Goal: Transaction & Acquisition: Download file/media

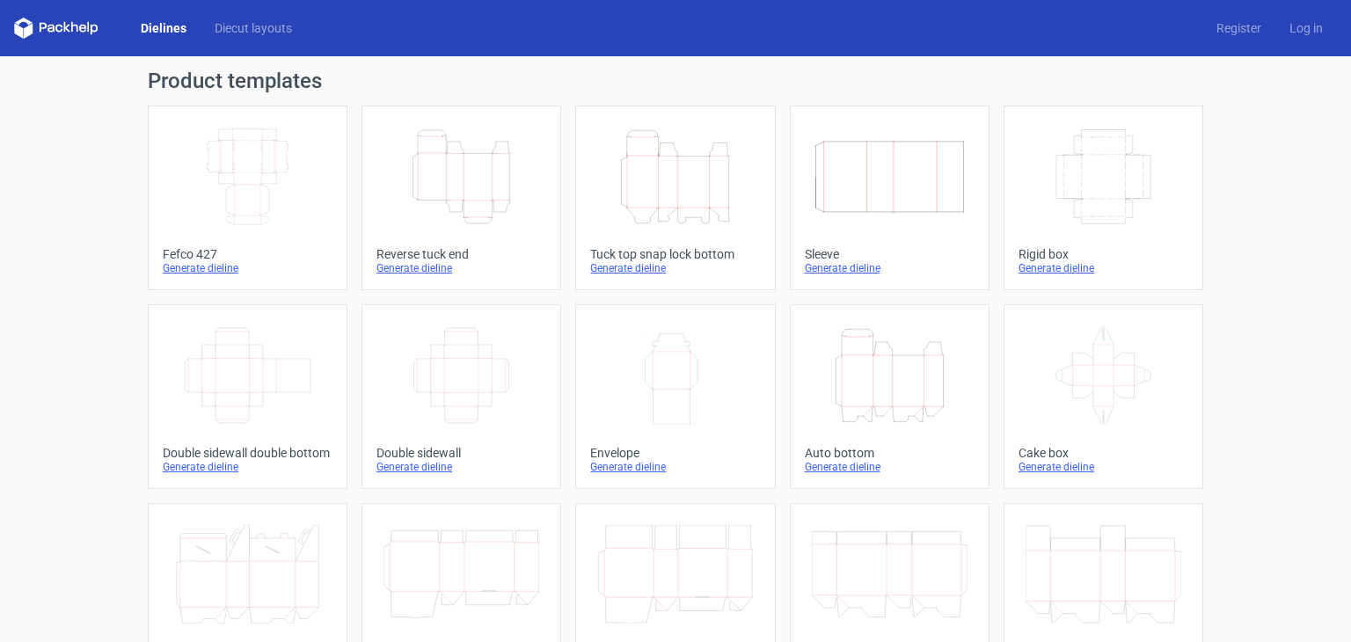
click at [616, 166] on icon "Height Depth Width" at bounding box center [675, 177] width 156 height 98
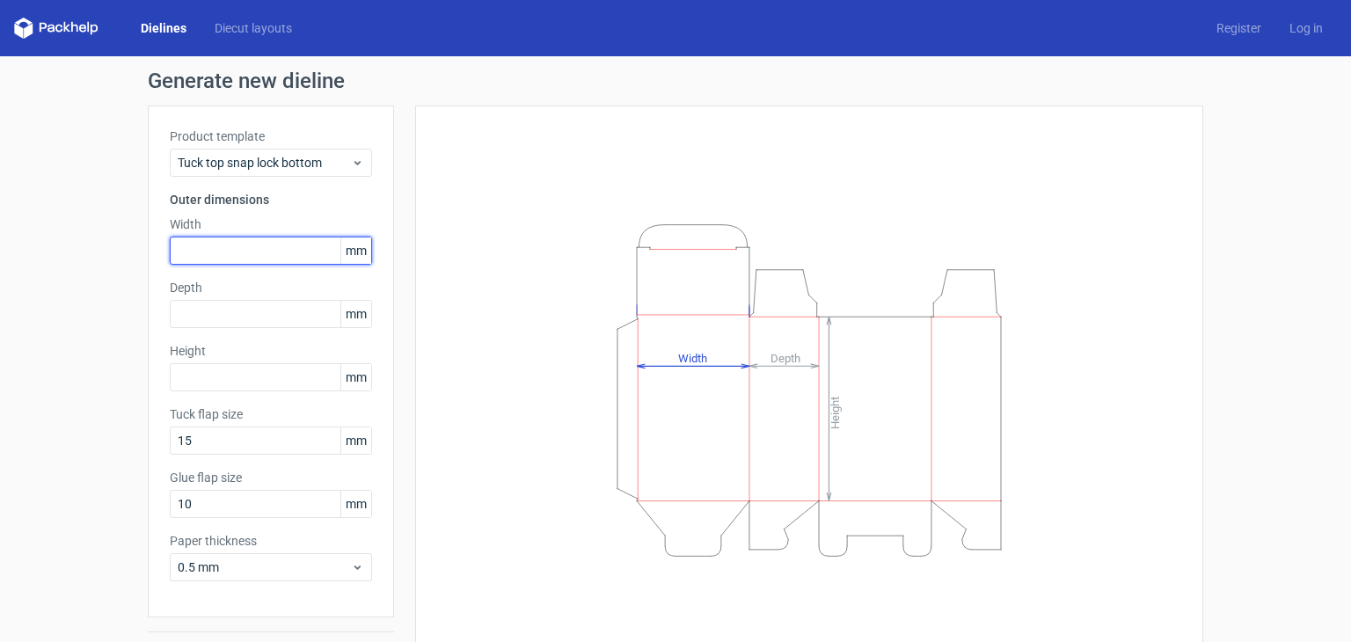
click at [260, 258] on input "text" at bounding box center [271, 251] width 202 height 28
type input "282"
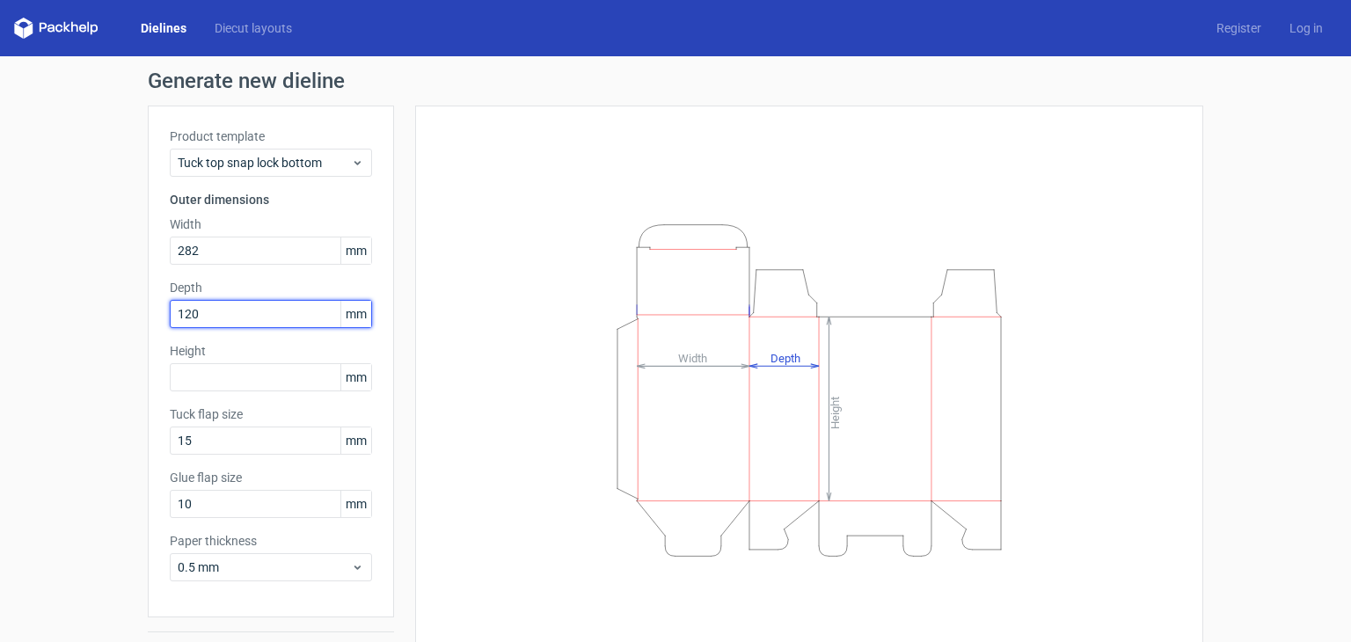
type input "120"
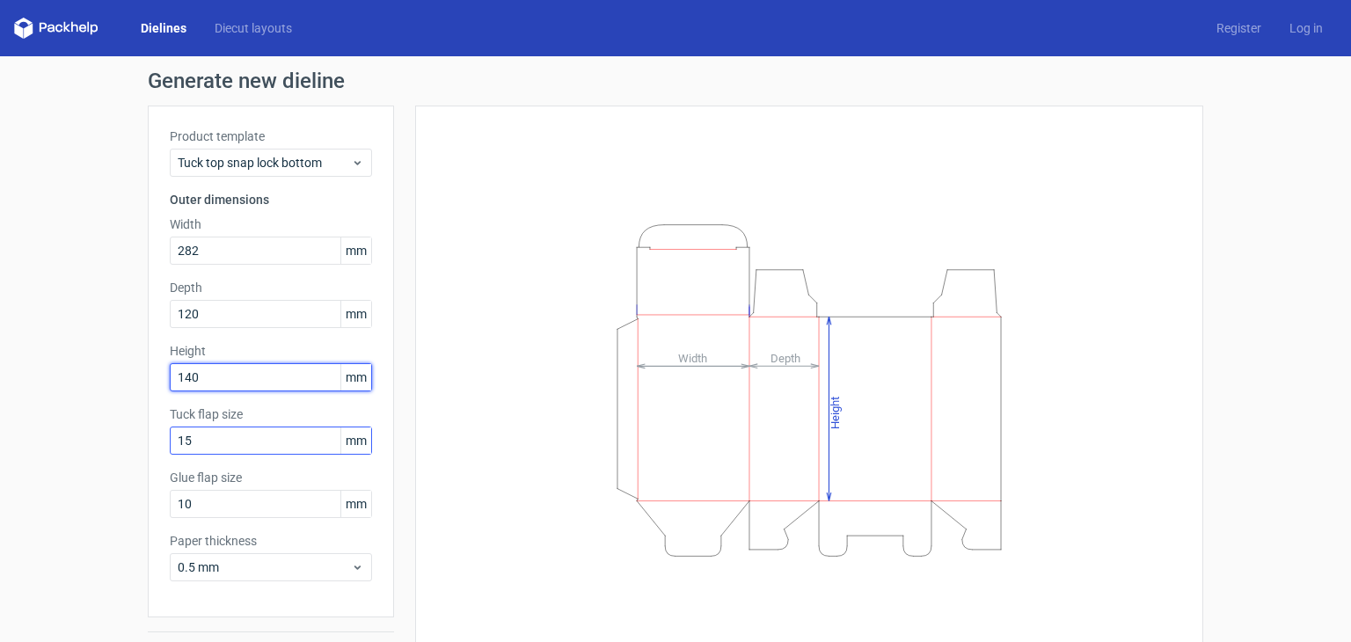
type input "140"
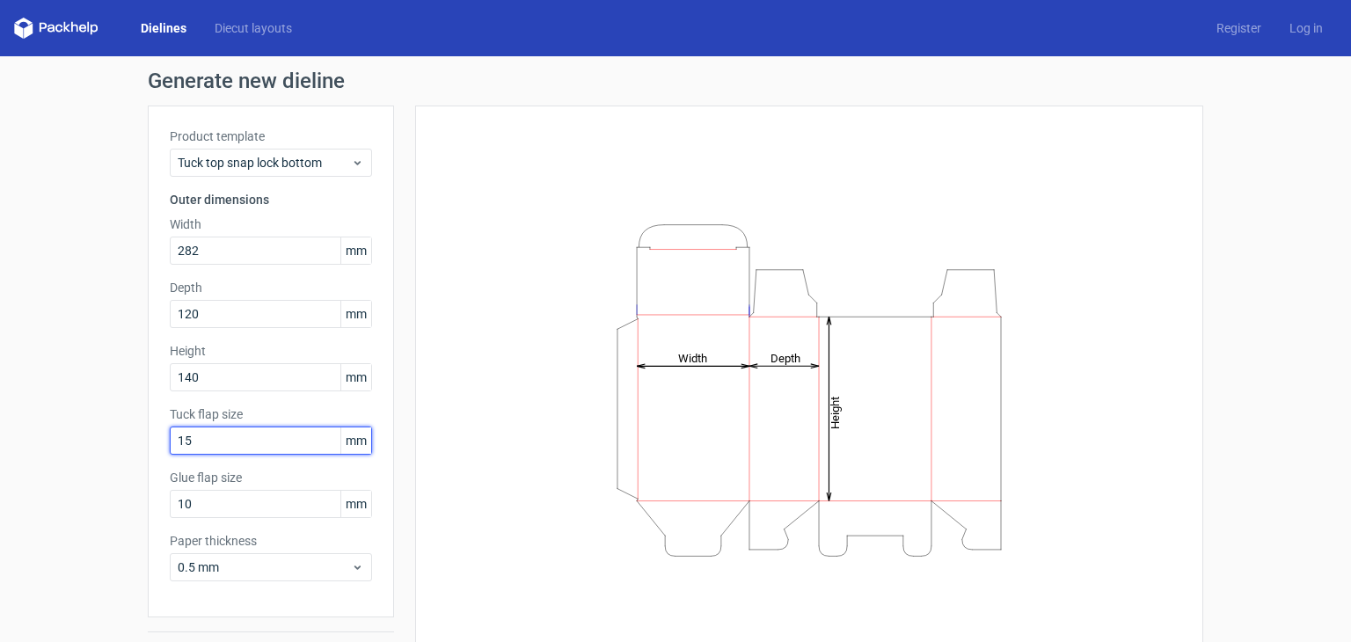
drag, startPoint x: 274, startPoint y: 440, endPoint x: 171, endPoint y: 464, distance: 105.8
click at [171, 464] on div "Product template Tuck top snap lock bottom Outer dimensions Width 282 mm Depth …" at bounding box center [271, 362] width 246 height 512
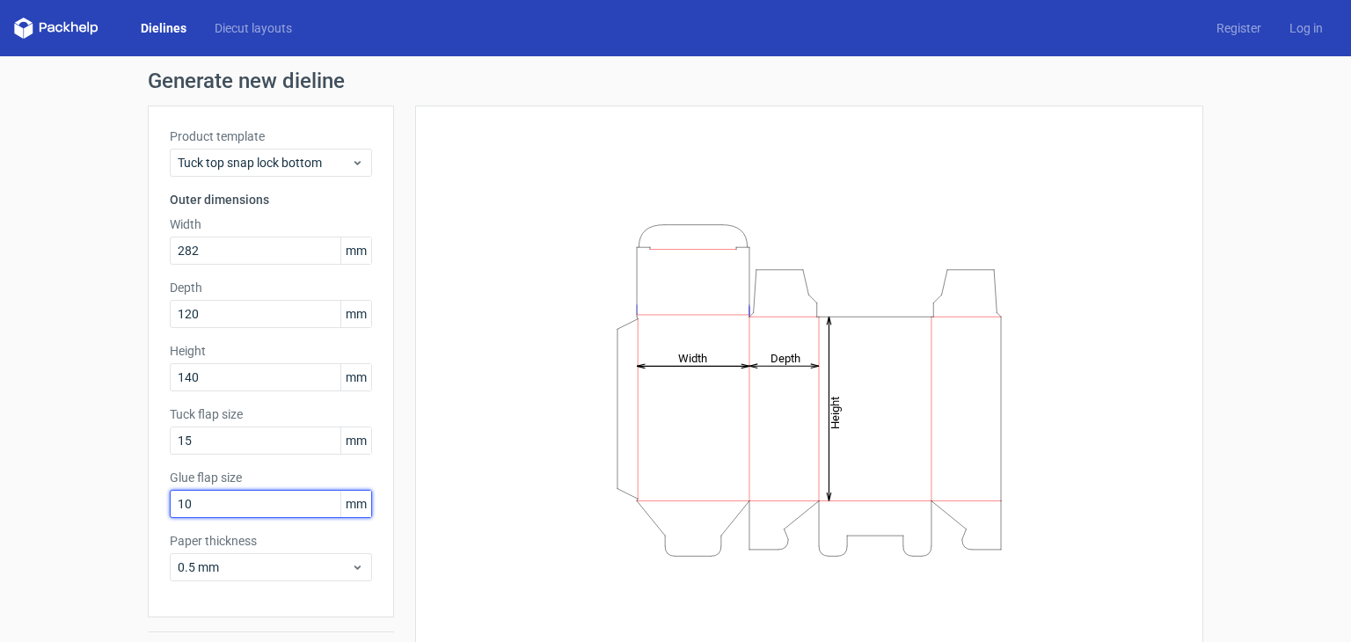
drag, startPoint x: 224, startPoint y: 506, endPoint x: 128, endPoint y: 518, distance: 97.5
click at [128, 518] on div "Generate new dieline Product template Tuck top snap lock bottom Outer dimension…" at bounding box center [675, 372] width 1351 height 632
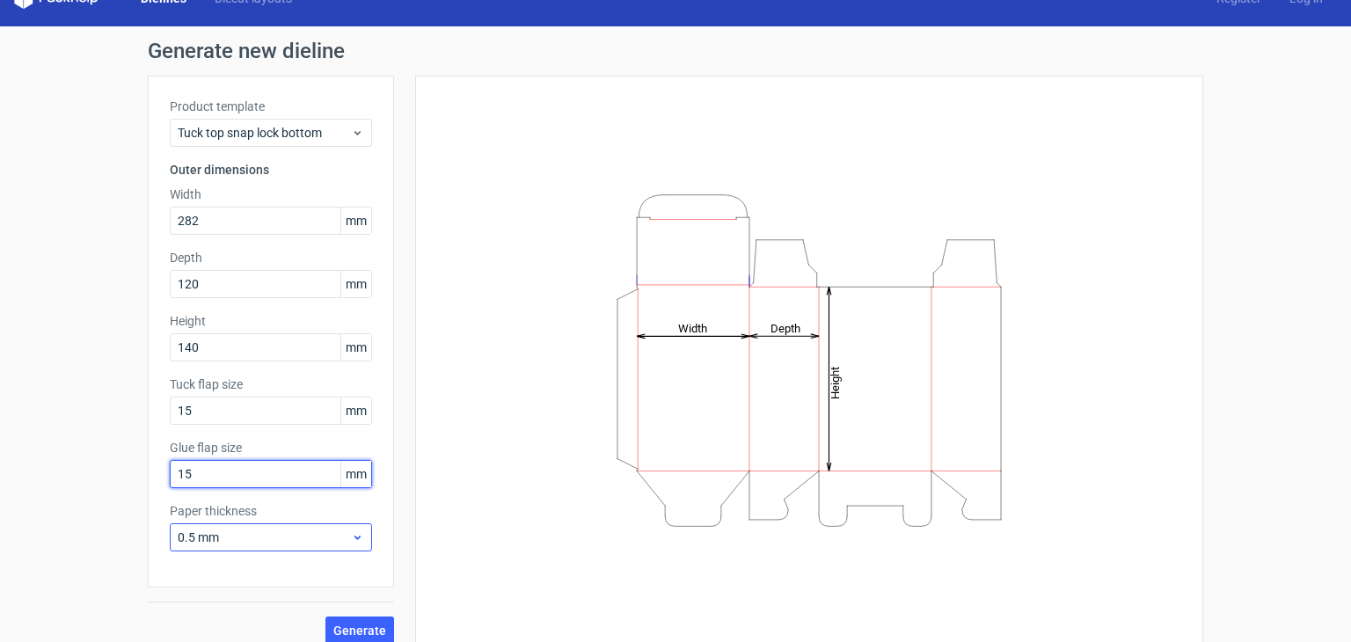
scroll to position [46, 0]
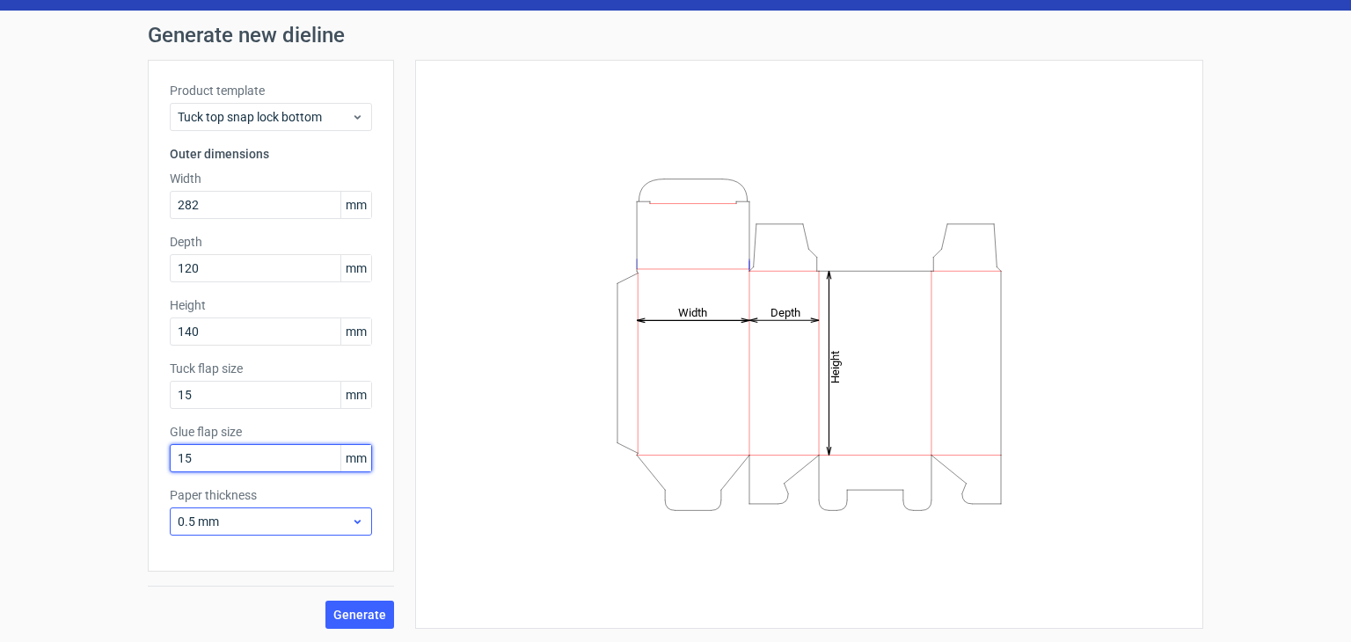
type input "15"
click at [357, 514] on icon at bounding box center [357, 521] width 13 height 14
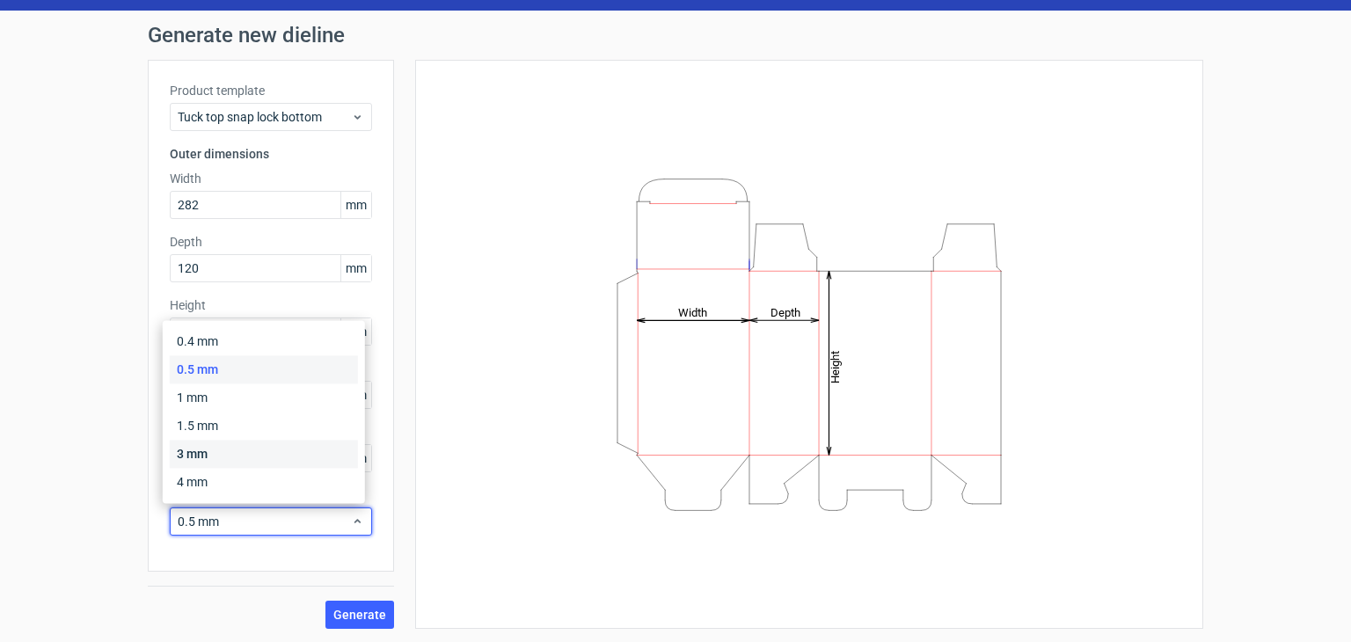
click at [248, 445] on div "3 mm" at bounding box center [264, 454] width 188 height 28
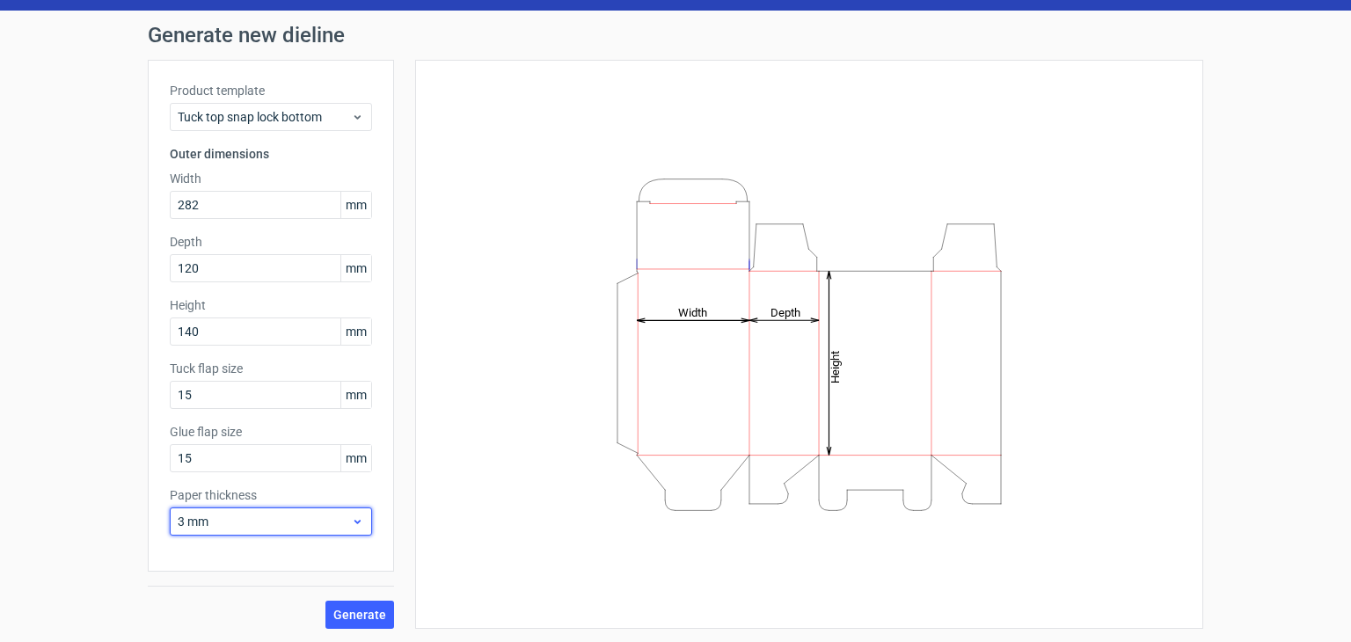
click at [326, 525] on span "3 mm" at bounding box center [264, 522] width 173 height 18
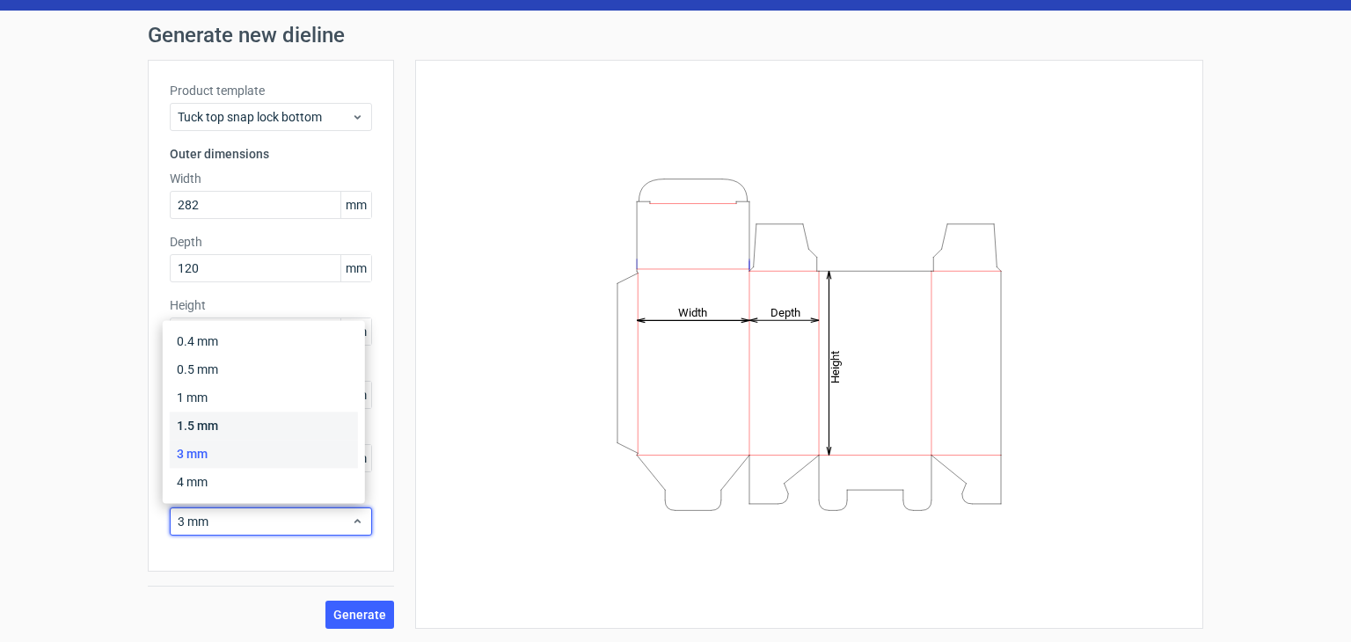
click at [236, 427] on div "1.5 mm" at bounding box center [264, 426] width 188 height 28
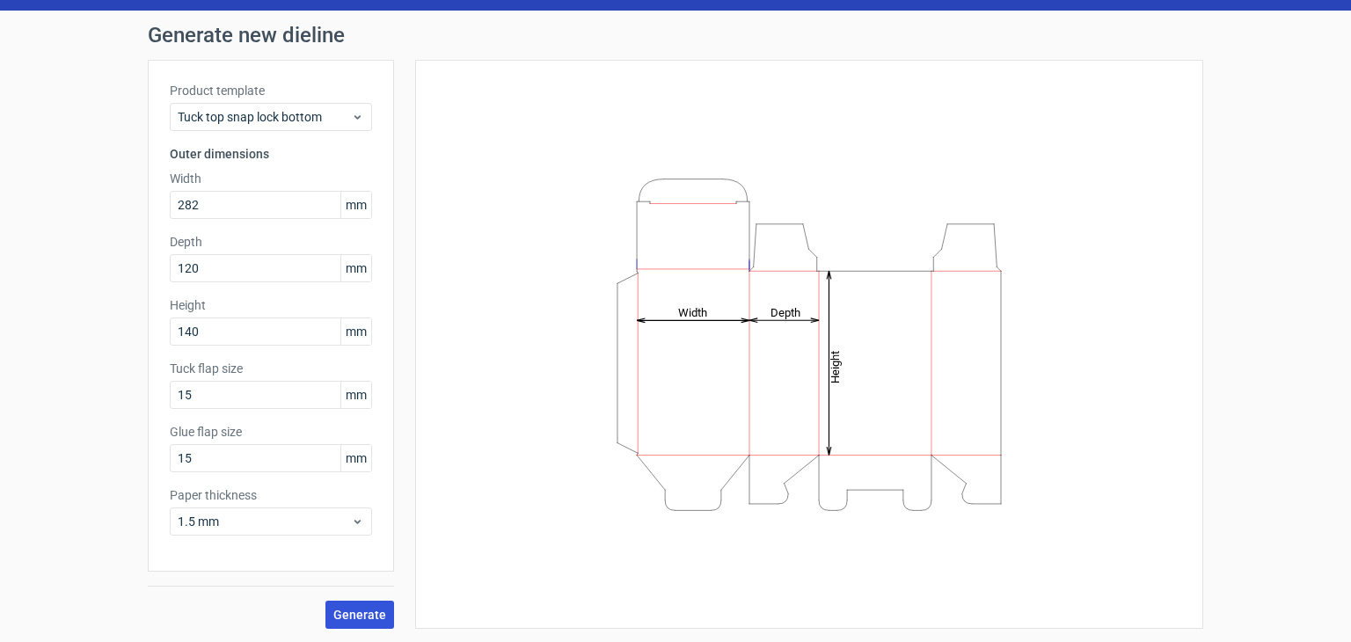
click at [362, 609] on span "Generate" at bounding box center [359, 615] width 53 height 12
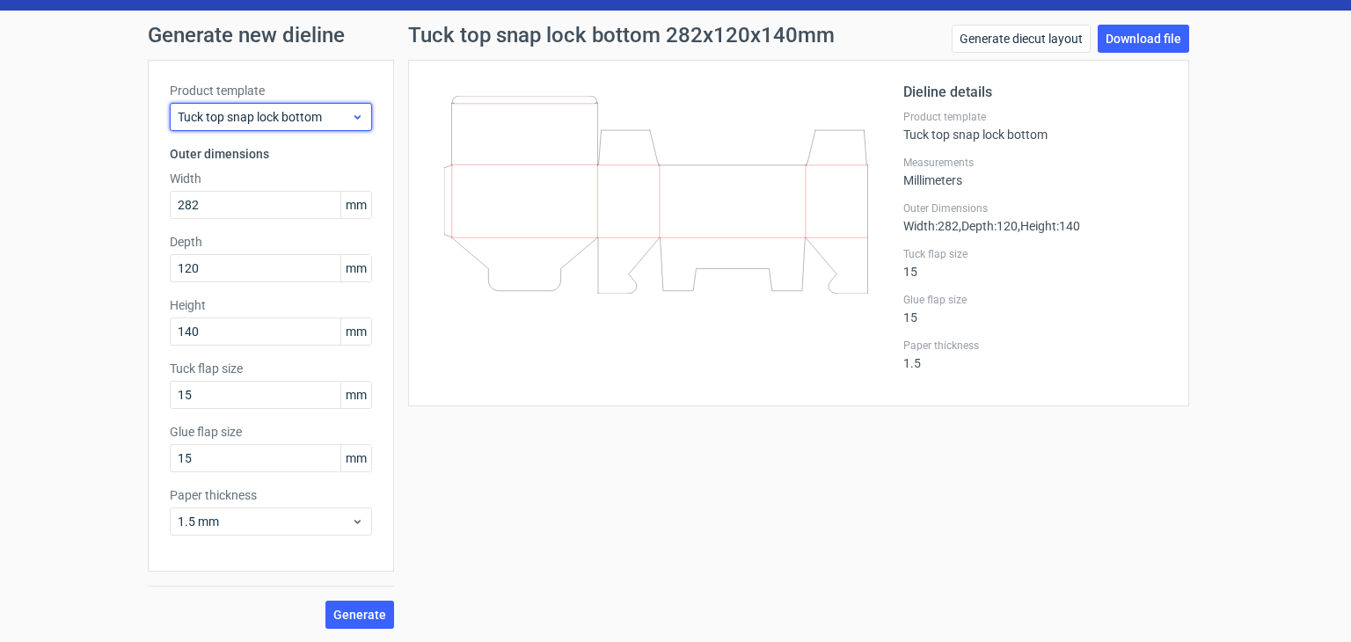
click at [334, 108] on span "Tuck top snap lock bottom" at bounding box center [264, 117] width 173 height 18
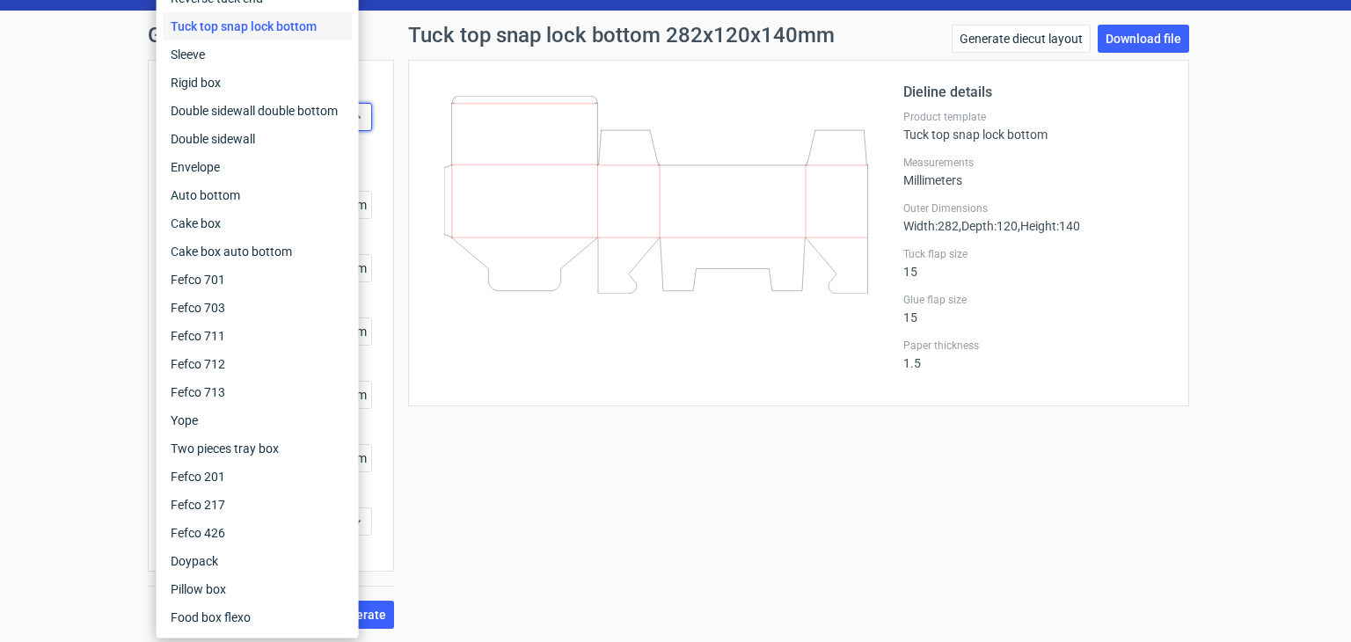
click at [568, 445] on div "Tuck top snap lock bottom 282x120x140mm Generate diecut layout Download file Di…" at bounding box center [798, 327] width 809 height 604
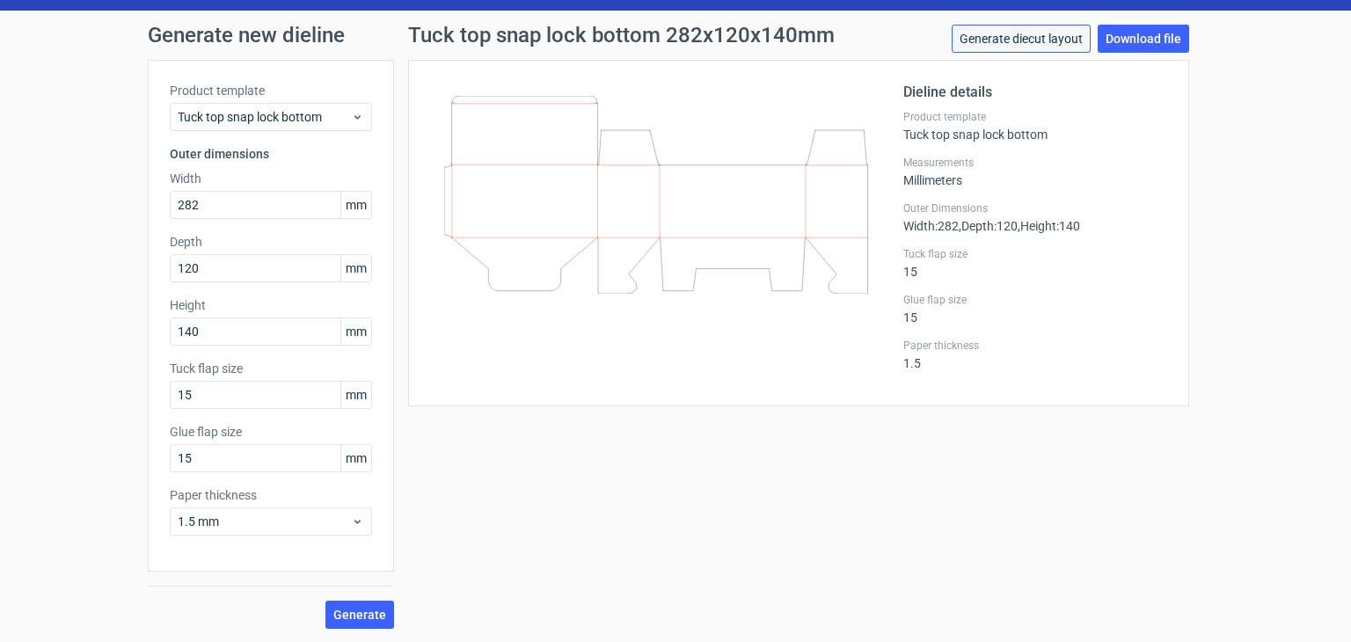
click at [1017, 40] on link "Generate diecut layout" at bounding box center [1021, 39] width 139 height 28
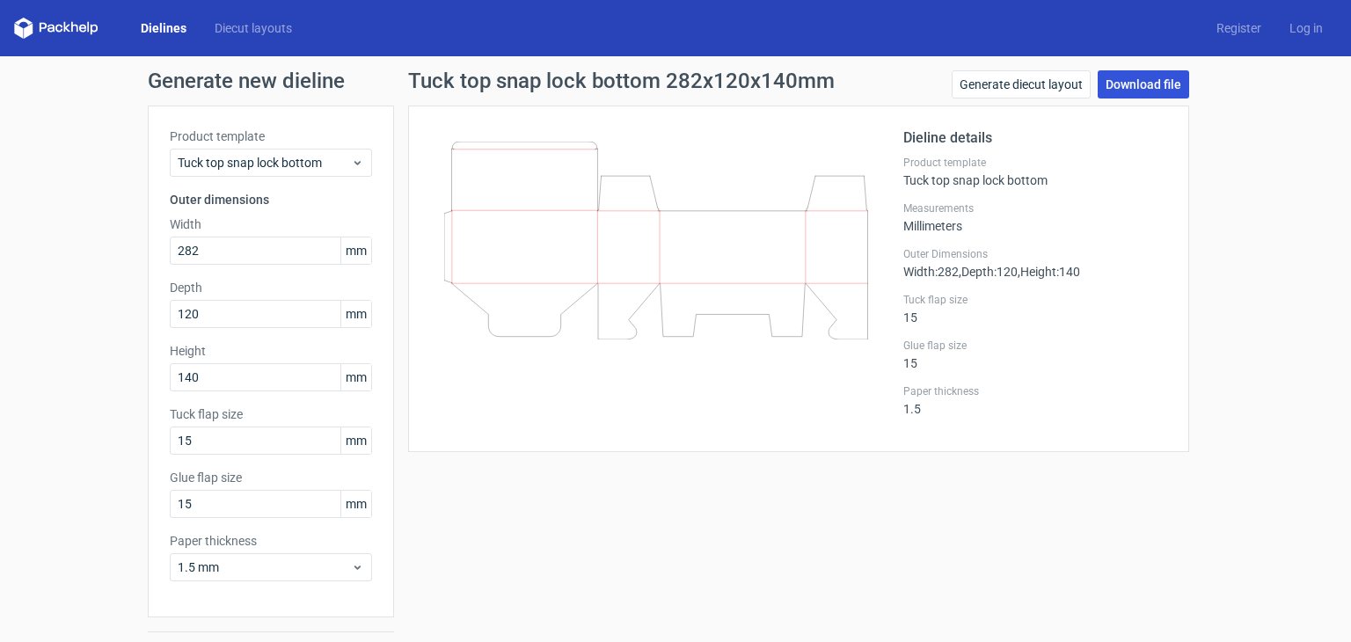
click at [1118, 84] on link "Download file" at bounding box center [1143, 84] width 91 height 28
click at [1102, 82] on link "Download file" at bounding box center [1143, 84] width 91 height 28
click at [1267, 230] on div "Generate new dieline Product template Tuck top snap lock bottom Outer dimension…" at bounding box center [675, 372] width 1351 height 632
